Goal: Task Accomplishment & Management: Use online tool/utility

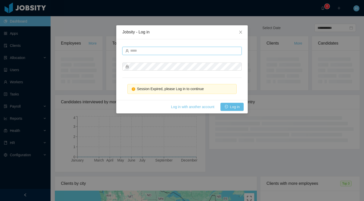
click at [146, 50] on input "text" at bounding box center [181, 51] width 119 height 8
type input "**********"
click at [229, 105] on button "Log in" at bounding box center [231, 107] width 23 height 8
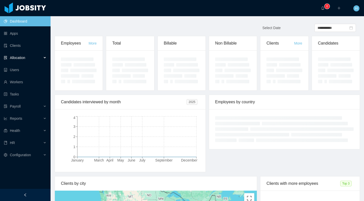
click at [22, 62] on div "Allocation" at bounding box center [25, 58] width 51 height 10
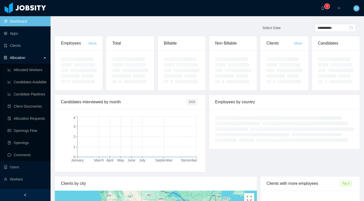
click at [22, 60] on div "Allocation" at bounding box center [25, 58] width 51 height 10
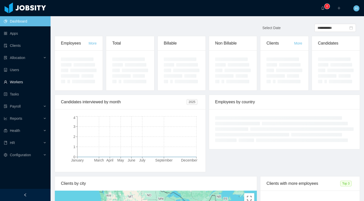
click at [14, 79] on link "Workers" at bounding box center [25, 82] width 43 height 10
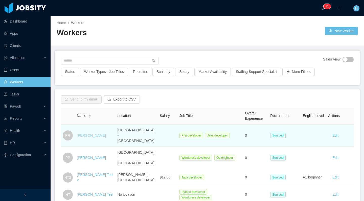
click at [86, 133] on link "[PERSON_NAME]" at bounding box center [91, 135] width 29 height 4
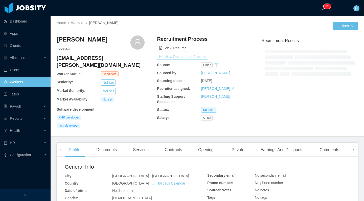
click at [175, 58] on button "View Recruitment Process" at bounding box center [182, 57] width 51 height 6
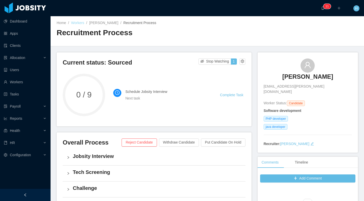
click at [77, 23] on link "Workers" at bounding box center [77, 23] width 13 height 4
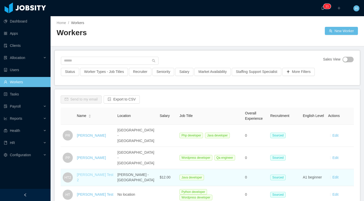
click at [88, 172] on link "[PERSON_NAME] Test 2" at bounding box center [95, 176] width 36 height 9
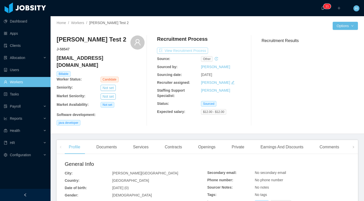
click at [173, 49] on button "View Recruitment Process" at bounding box center [182, 50] width 51 height 6
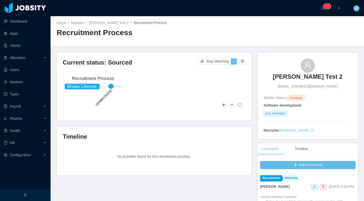
click at [239, 65] on div "Current status: Sourced Stop Watching 1" at bounding box center [154, 63] width 183 height 11
click at [239, 63] on button "button" at bounding box center [242, 61] width 6 height 6
click at [227, 70] on div "Reset process" at bounding box center [227, 69] width 29 height 8
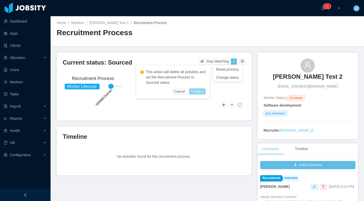
click at [199, 89] on button "Confirm" at bounding box center [197, 91] width 16 height 6
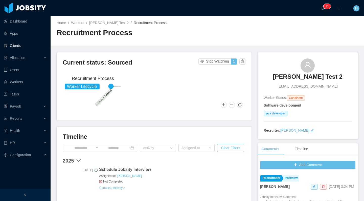
scroll to position [84, 0]
